Goal: Task Accomplishment & Management: Complete application form

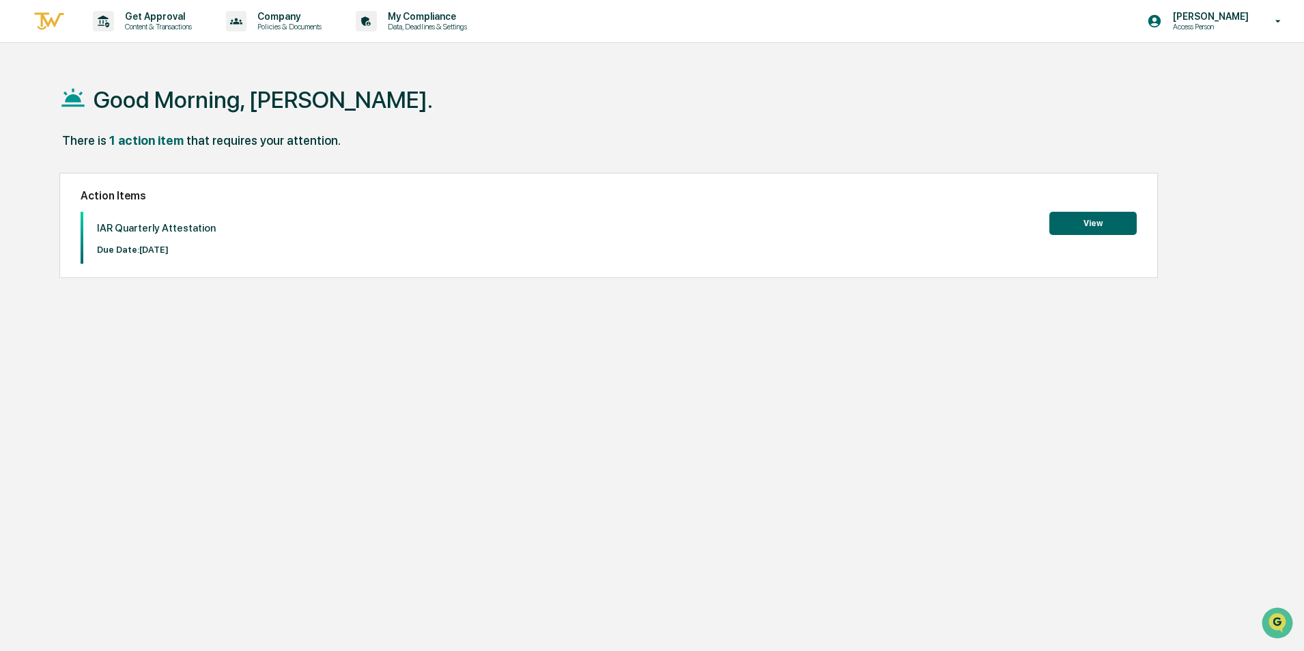
click at [1108, 223] on button "View" at bounding box center [1092, 223] width 87 height 23
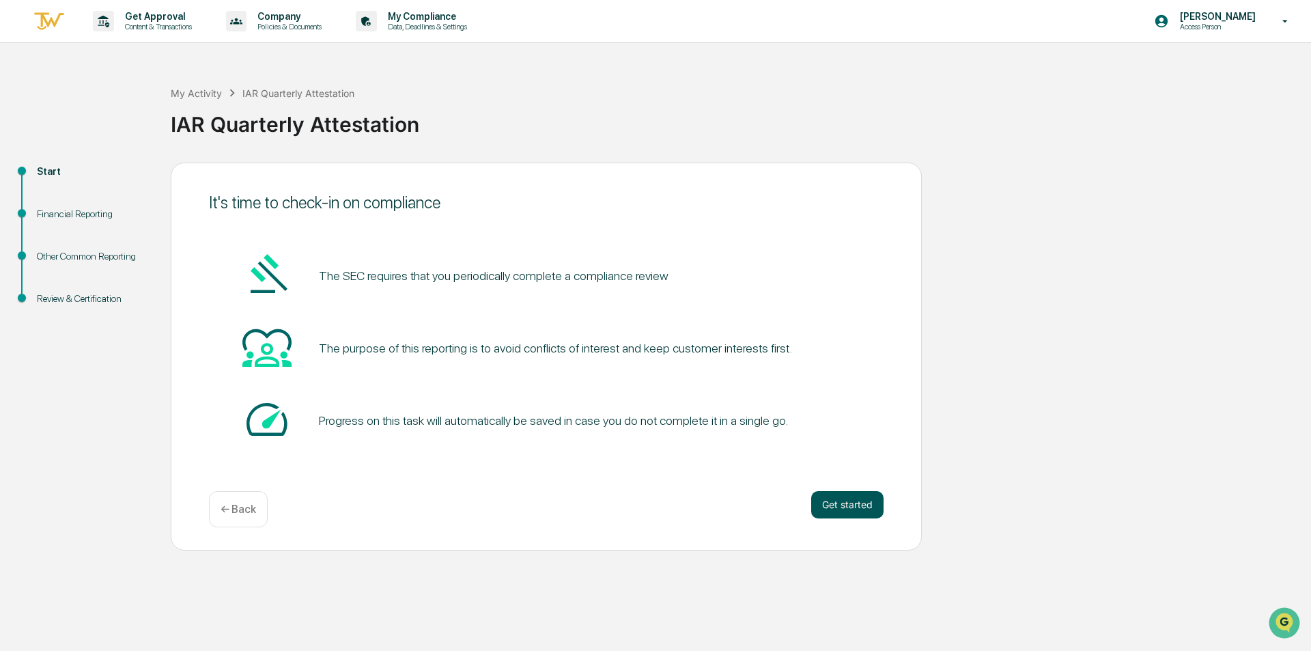
click at [842, 503] on button "Get started" at bounding box center [847, 504] width 72 height 27
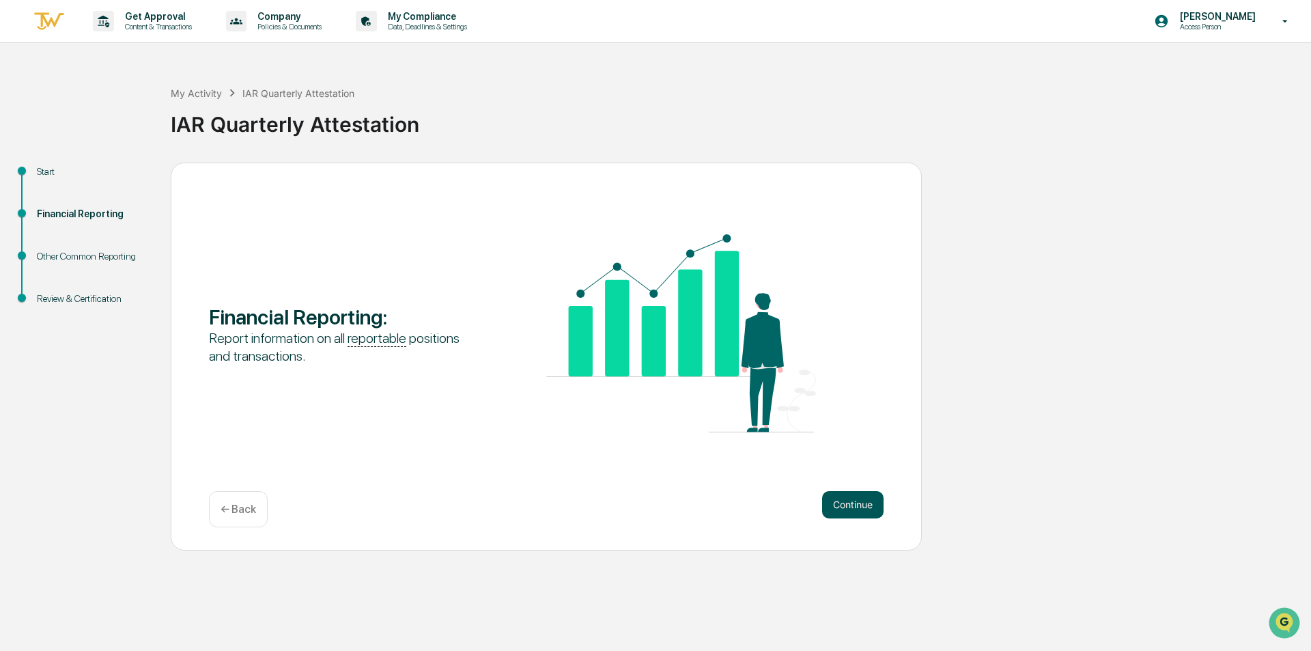
click at [862, 509] on button "Continue" at bounding box center [852, 504] width 61 height 27
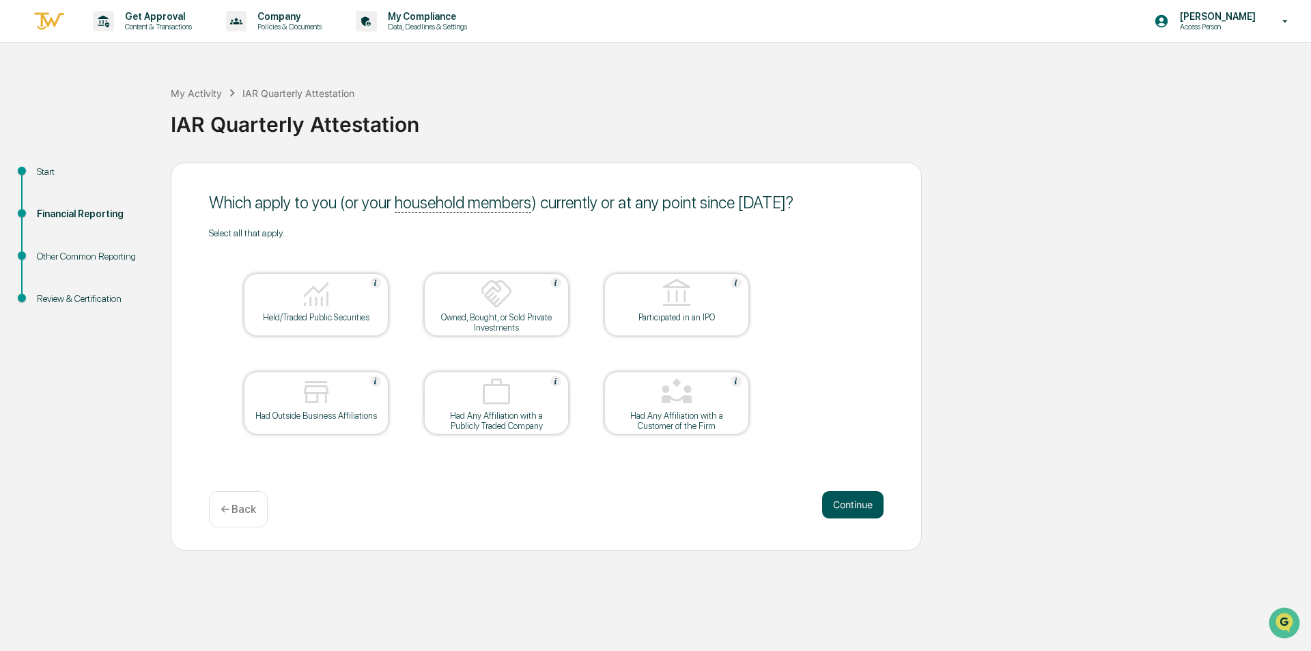
click at [868, 505] on button "Continue" at bounding box center [852, 504] width 61 height 27
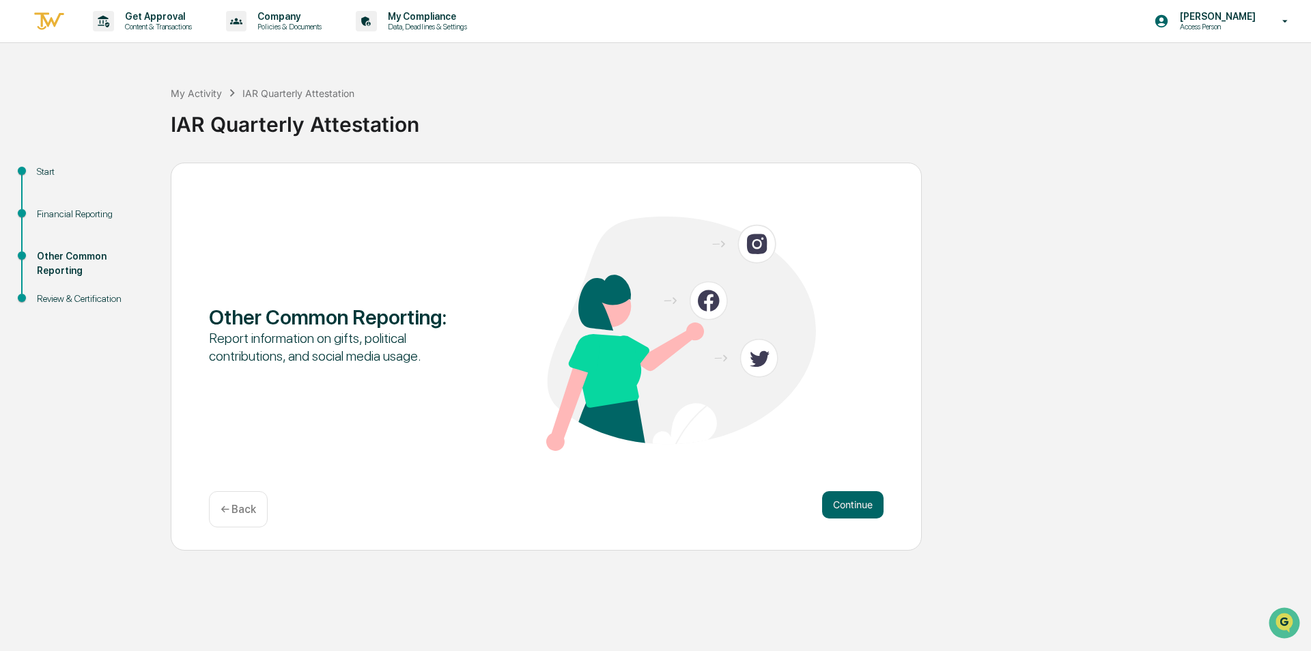
click at [250, 511] on p "← Back" at bounding box center [239, 509] width 36 height 13
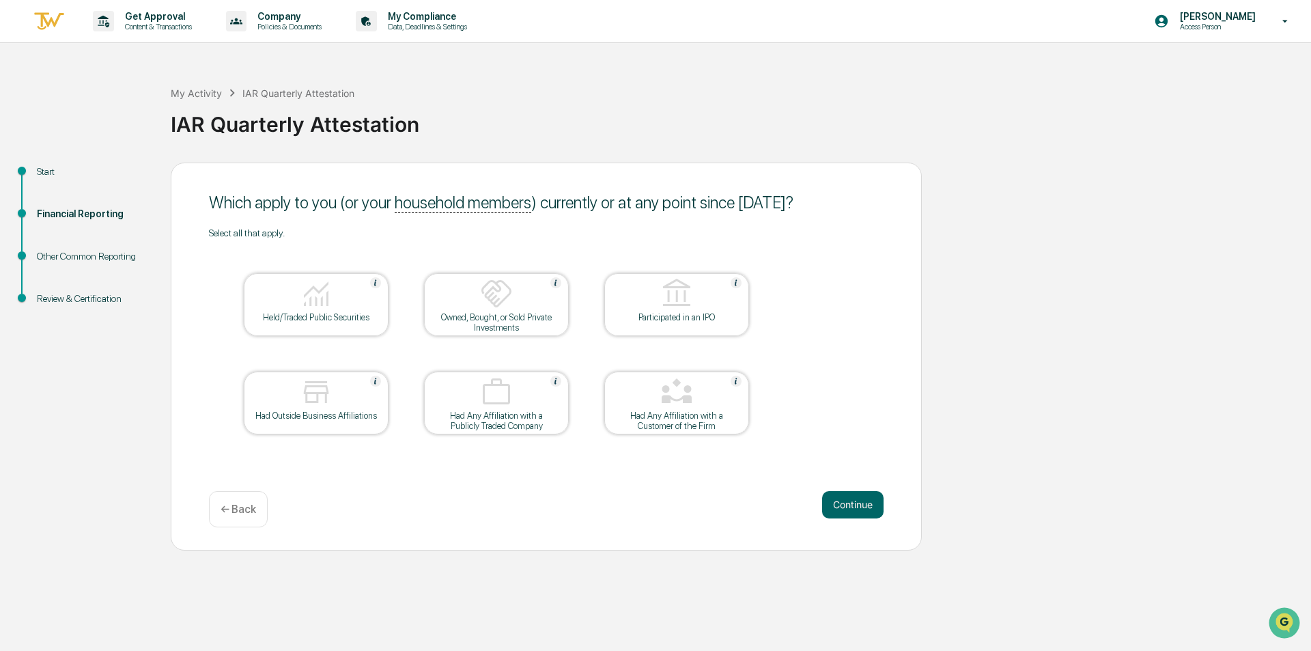
click at [292, 294] on div at bounding box center [316, 294] width 137 height 35
click at [334, 307] on div at bounding box center [316, 294] width 137 height 35
click at [334, 308] on div at bounding box center [316, 294] width 137 height 35
click at [329, 315] on div "Held/Traded Public Securities" at bounding box center [316, 317] width 123 height 10
click at [506, 307] on img at bounding box center [496, 293] width 33 height 33
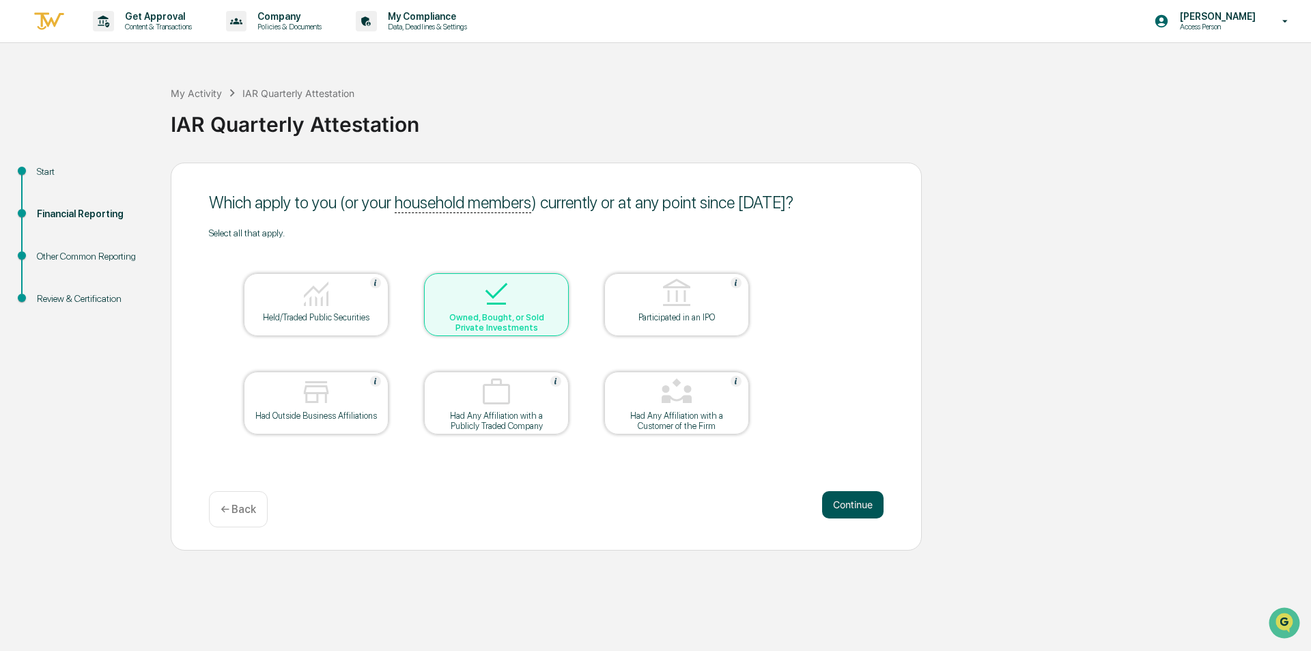
click at [843, 504] on button "Continue" at bounding box center [852, 504] width 61 height 27
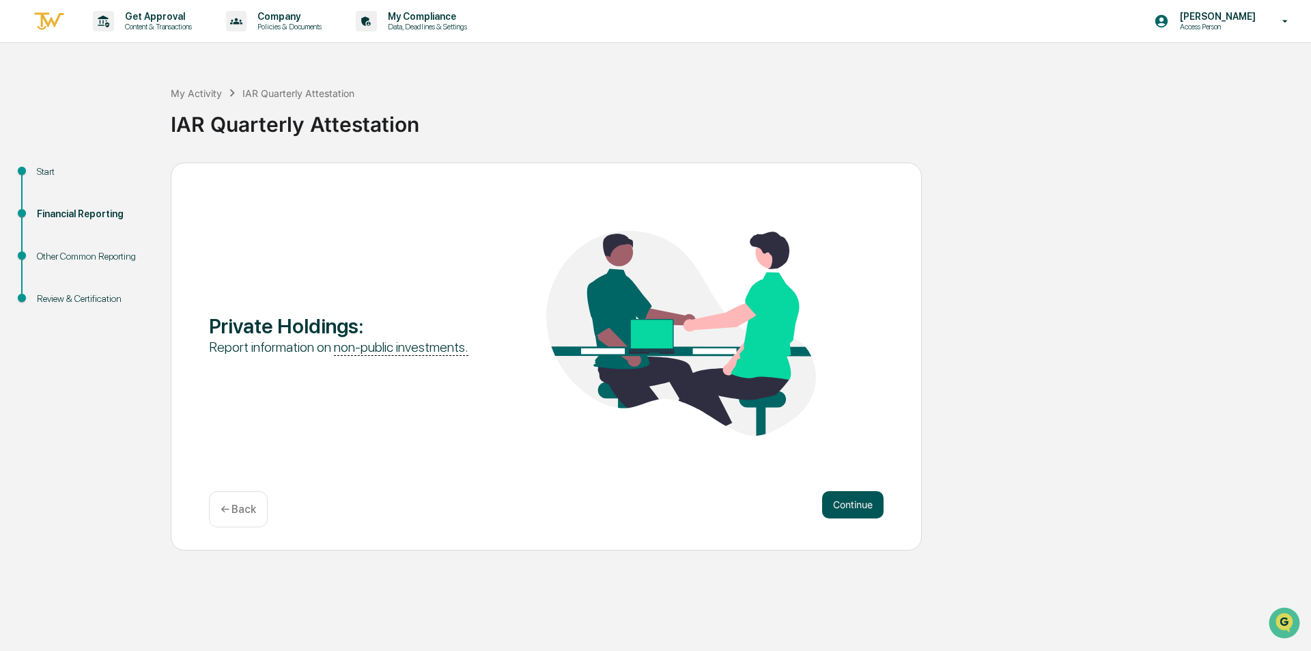
click at [842, 500] on button "Continue" at bounding box center [852, 504] width 61 height 27
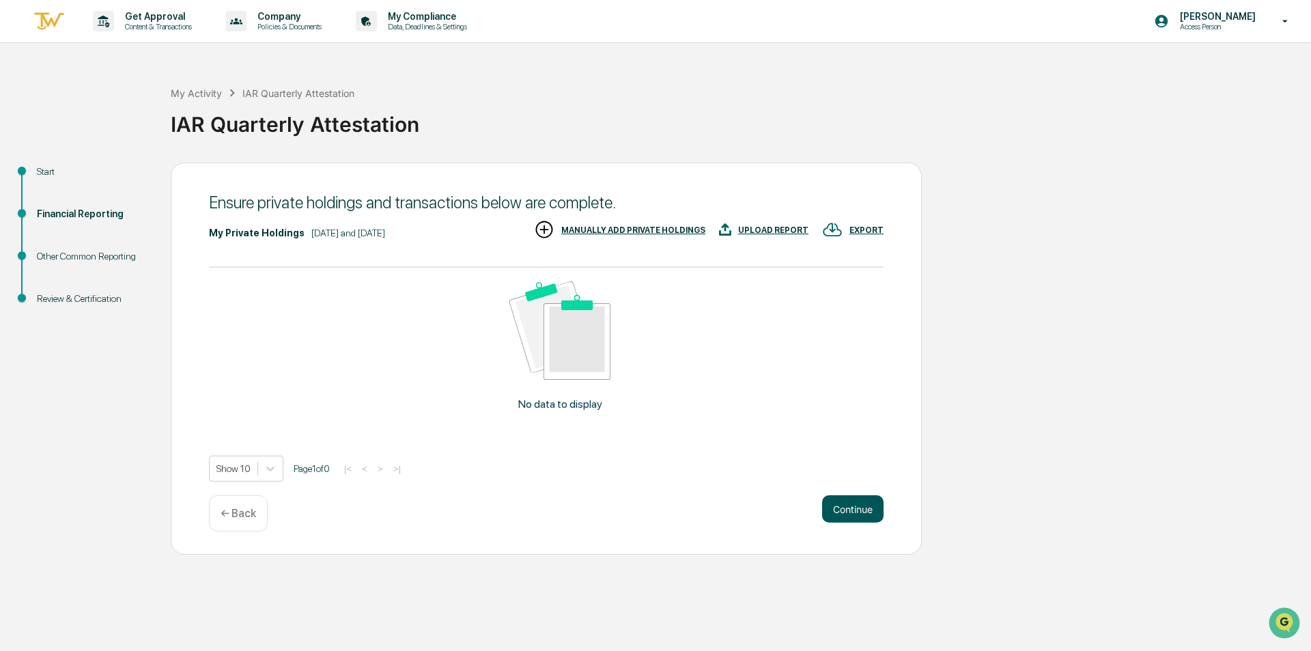
click at [842, 500] on button "Continue" at bounding box center [852, 508] width 61 height 27
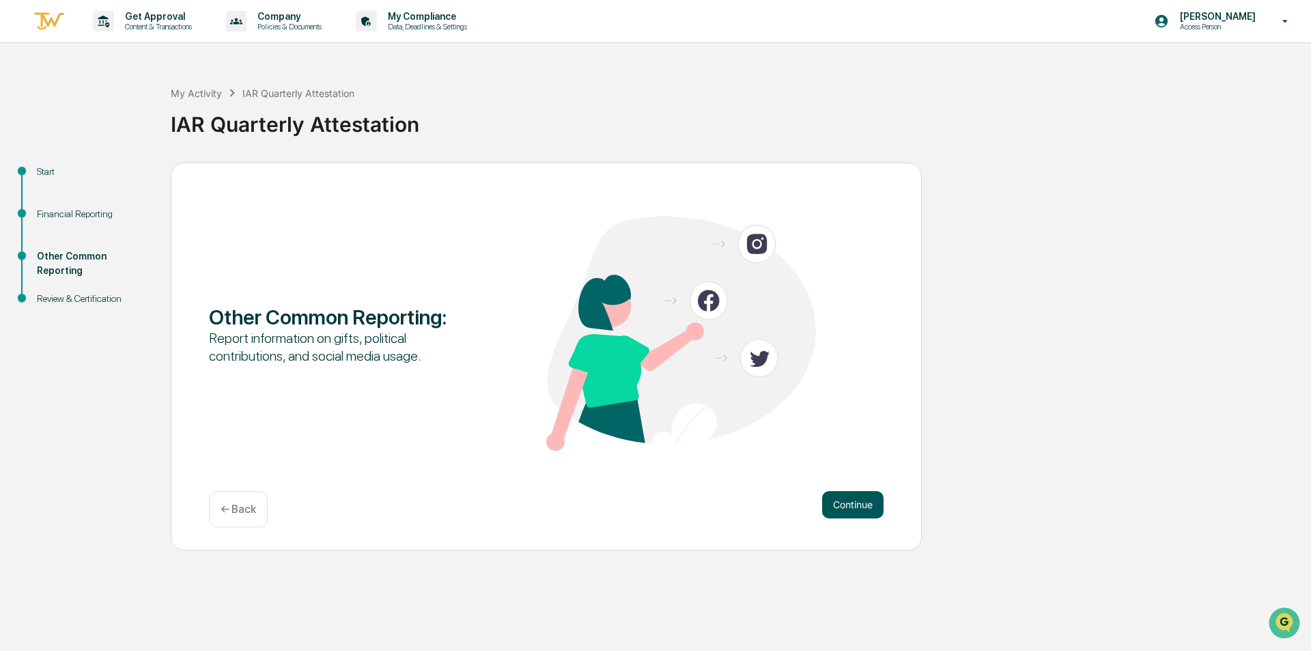
click at [845, 506] on button "Continue" at bounding box center [852, 504] width 61 height 27
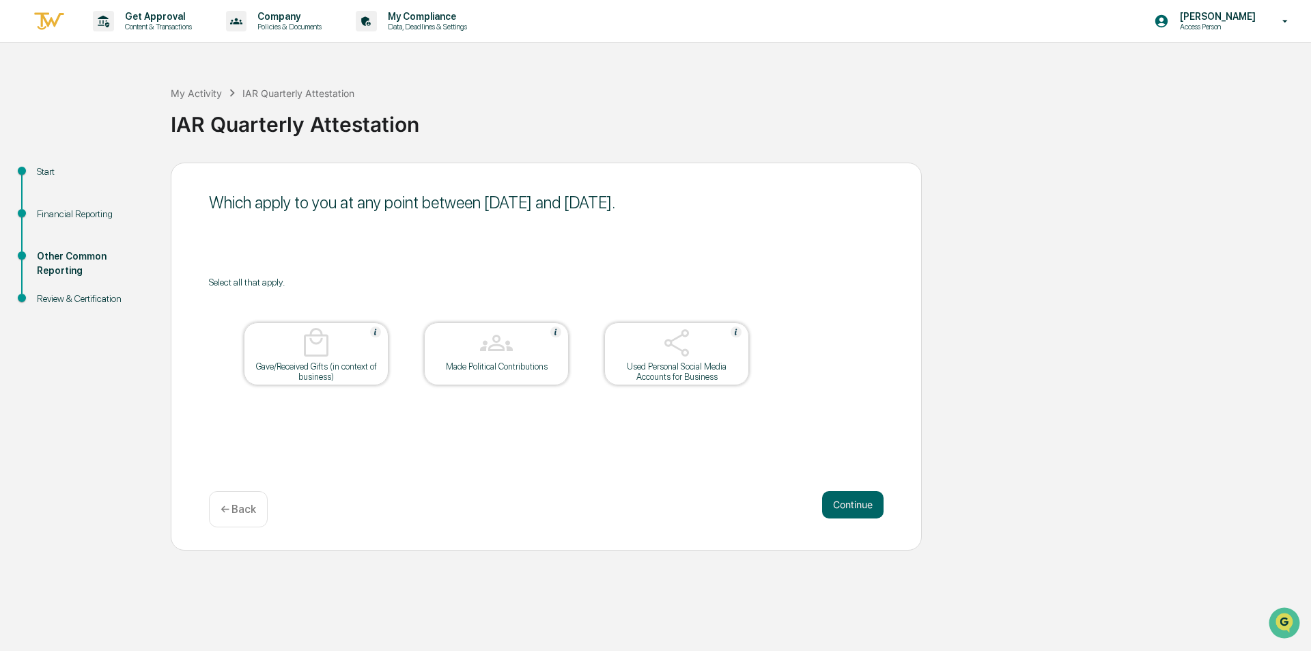
click at [845, 506] on button "Continue" at bounding box center [852, 504] width 61 height 27
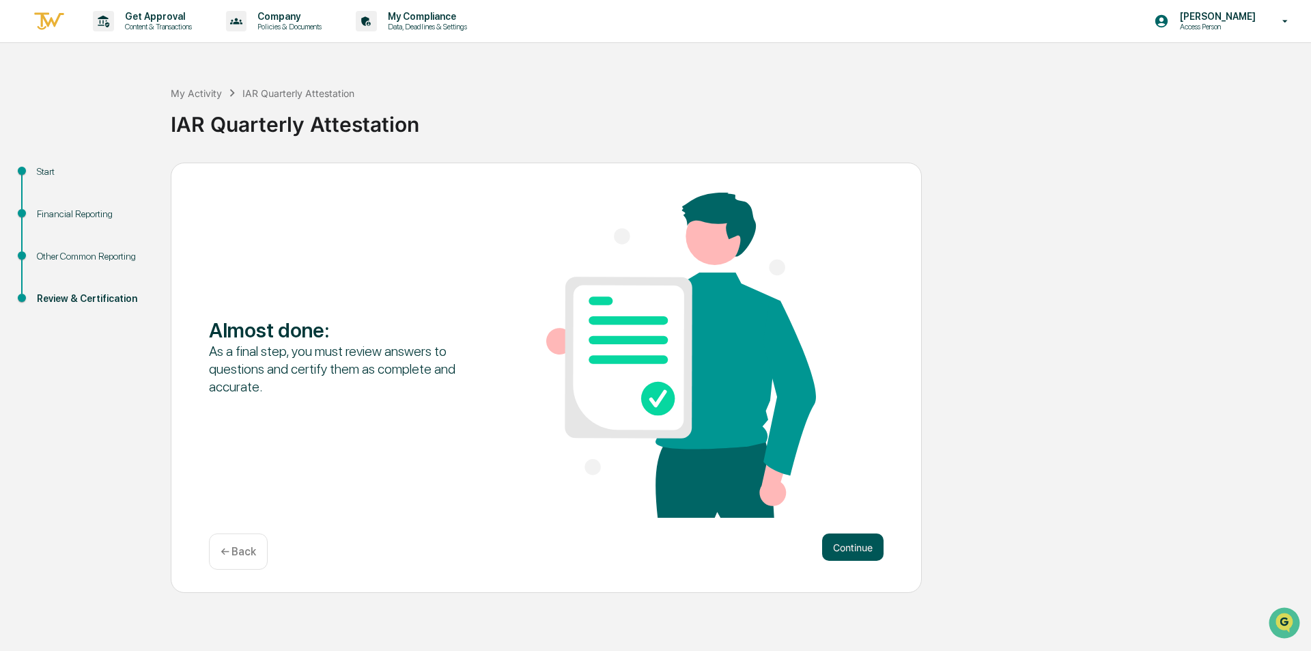
click at [848, 542] on button "Continue" at bounding box center [852, 546] width 61 height 27
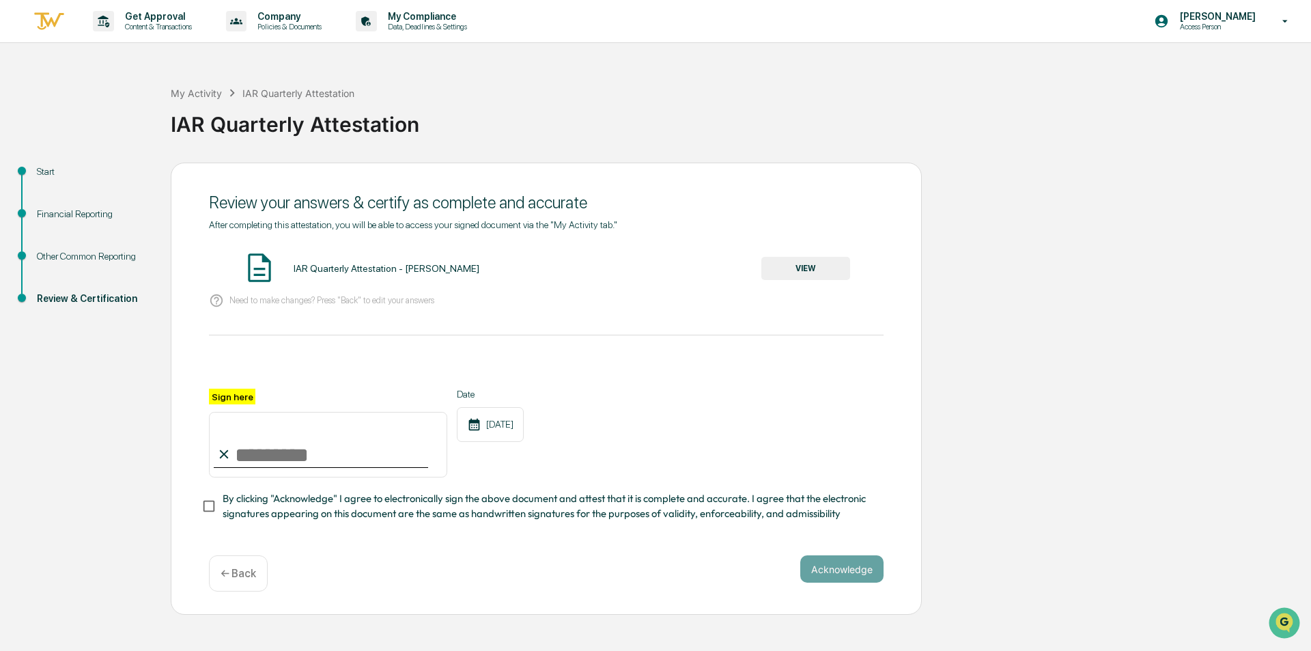
click at [229, 397] on label "Sign here" at bounding box center [232, 396] width 46 height 16
click at [229, 412] on input "Sign here" at bounding box center [328, 445] width 238 height 66
type input "**********"
click at [847, 575] on button "Acknowledge" at bounding box center [841, 568] width 83 height 27
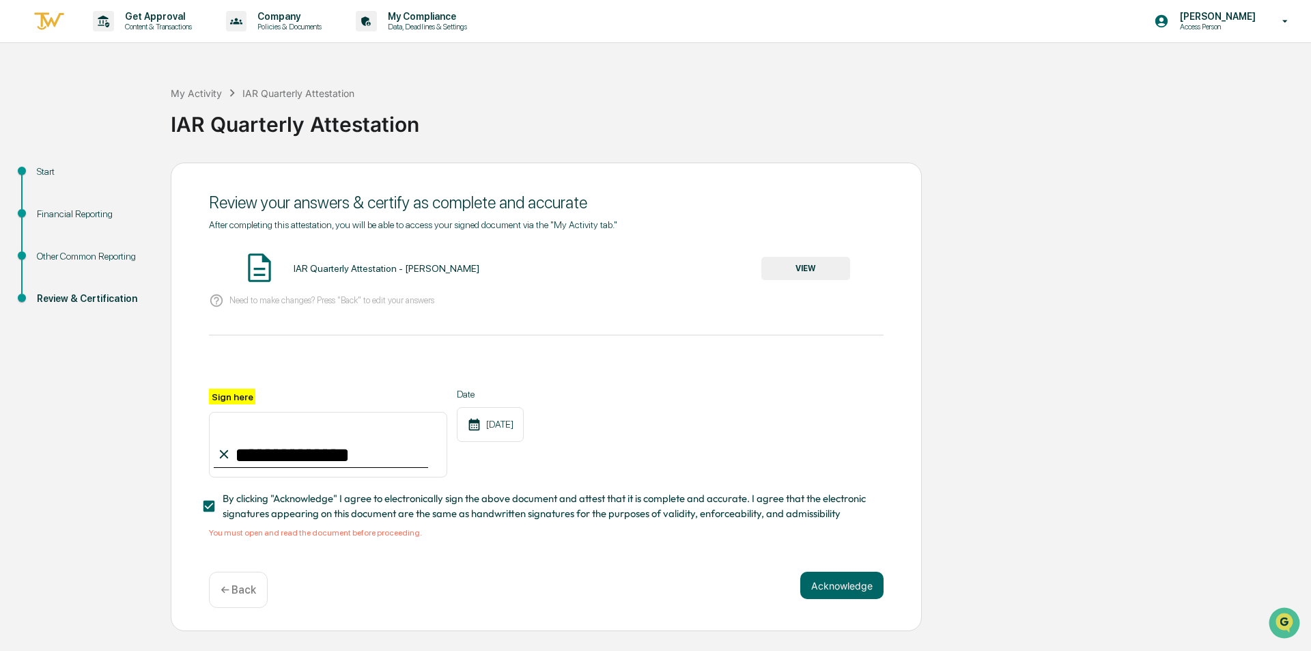
click at [809, 272] on button "VIEW" at bounding box center [805, 268] width 89 height 23
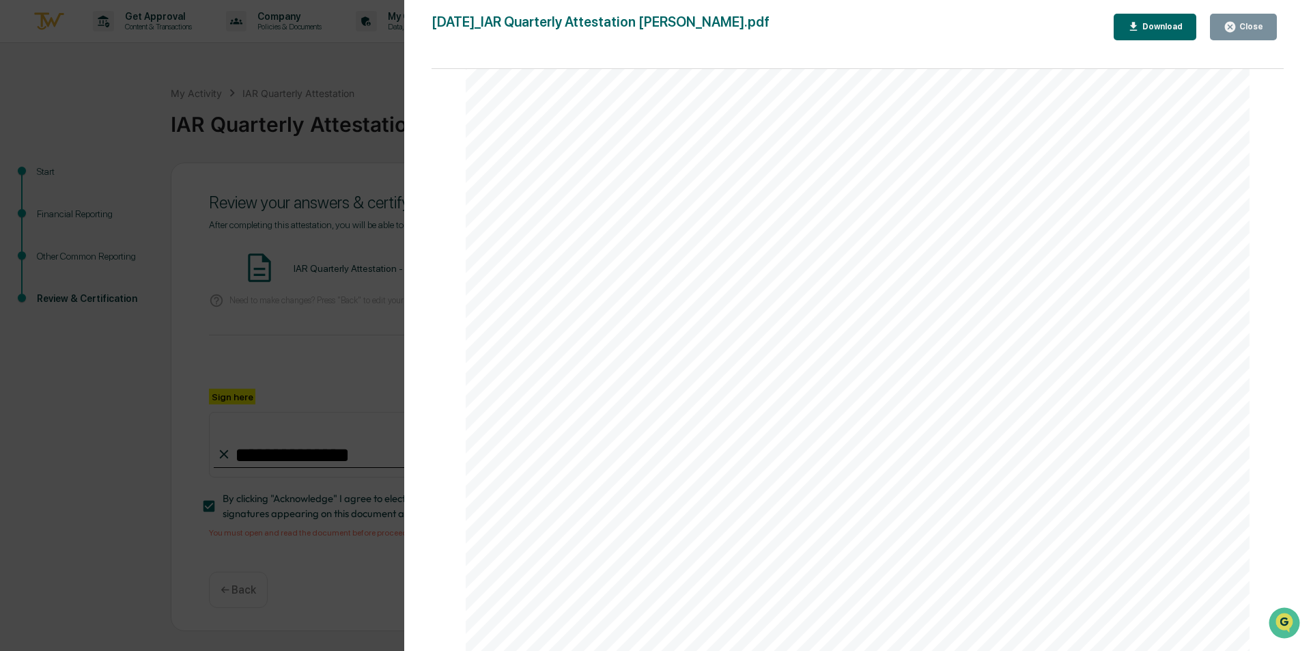
scroll to position [4017, 0]
click at [1248, 16] on button "Close" at bounding box center [1243, 27] width 67 height 27
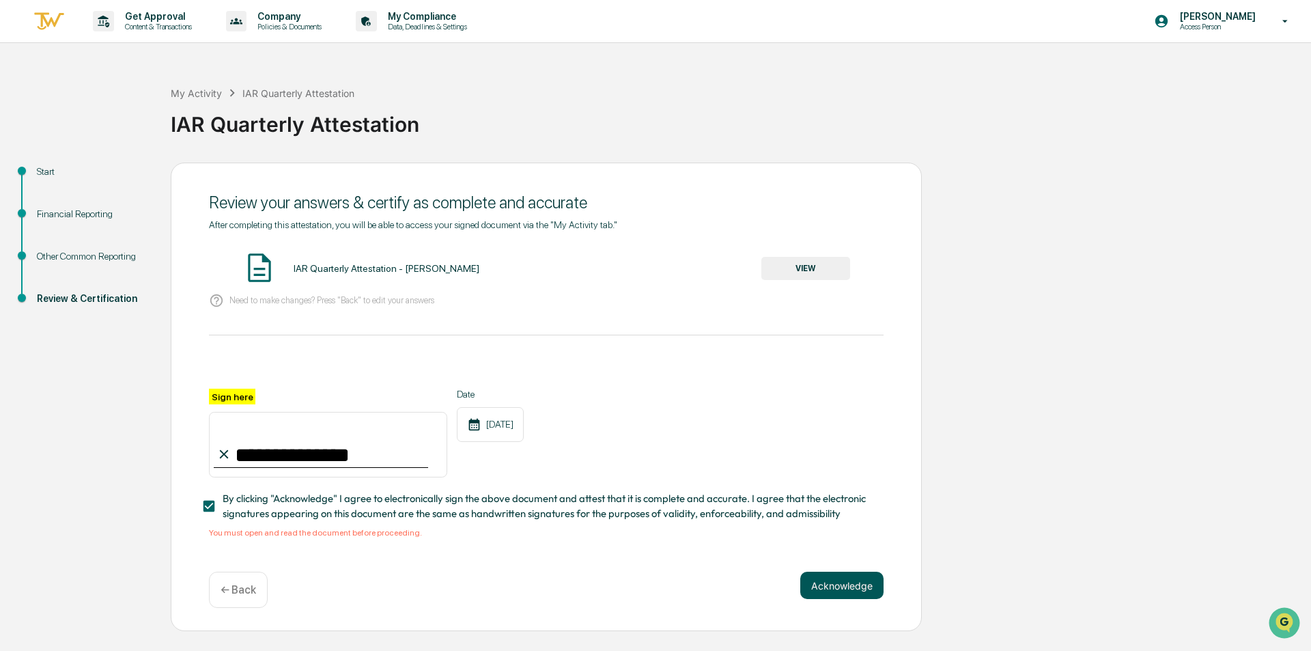
click at [837, 581] on button "Acknowledge" at bounding box center [841, 584] width 83 height 27
